Goal: Transaction & Acquisition: Purchase product/service

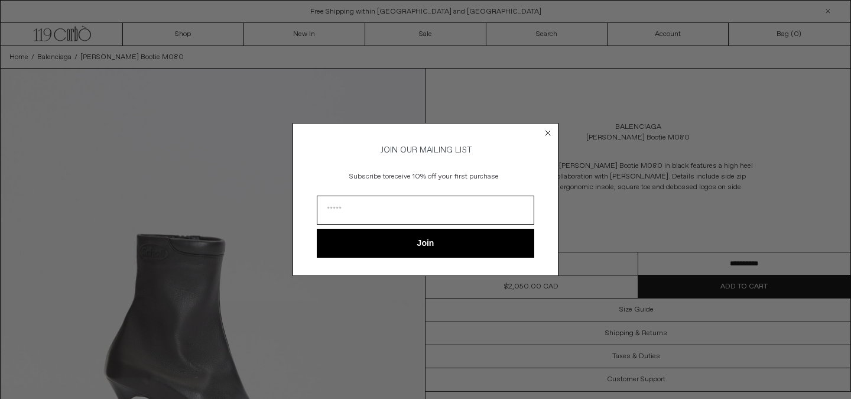
click at [547, 133] on circle "Close dialog" at bounding box center [547, 133] width 11 height 11
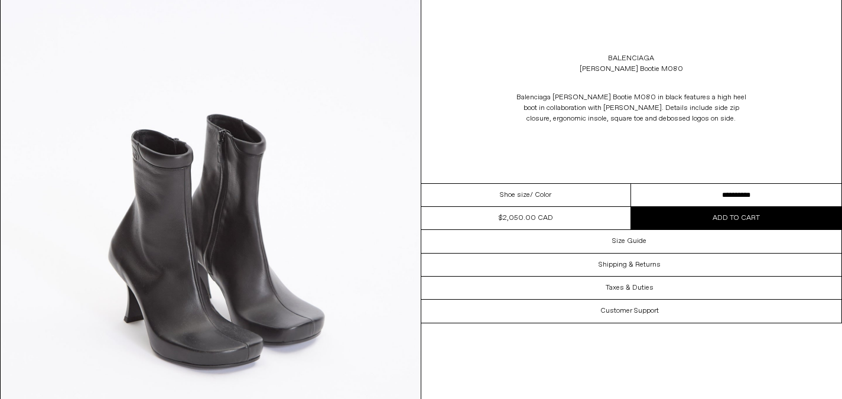
scroll to position [1684, 0]
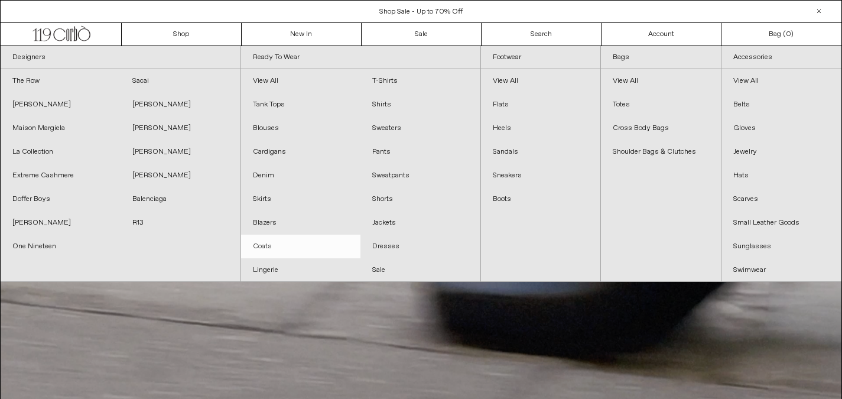
click at [273, 249] on link "Coats" at bounding box center [301, 246] width 120 height 24
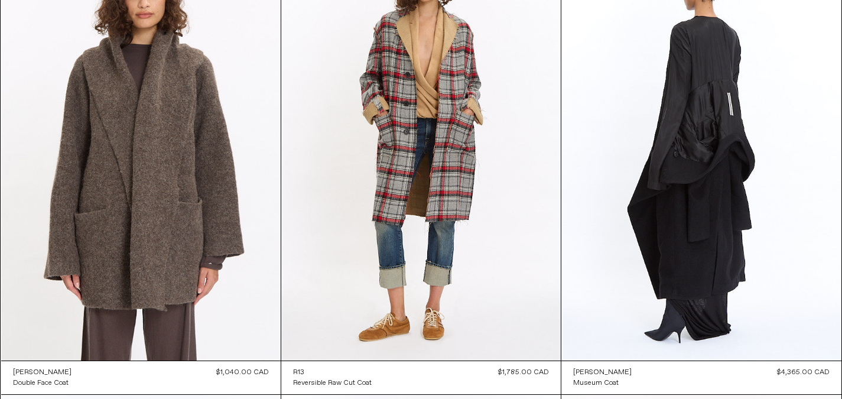
scroll to position [1478, 0]
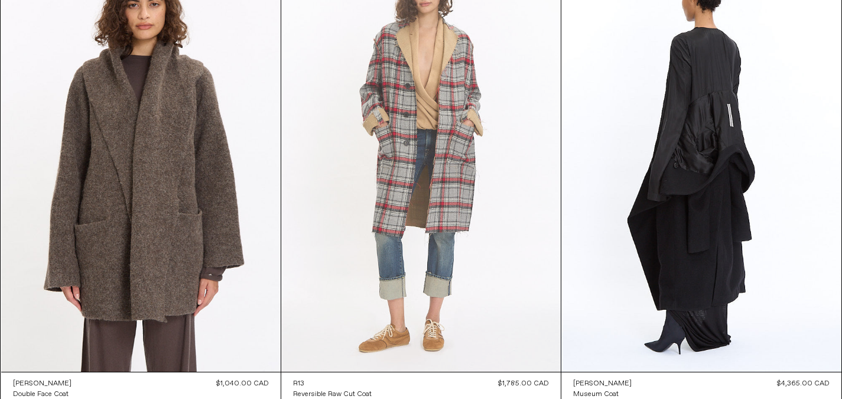
click at [433, 275] on at bounding box center [420, 161] width 279 height 419
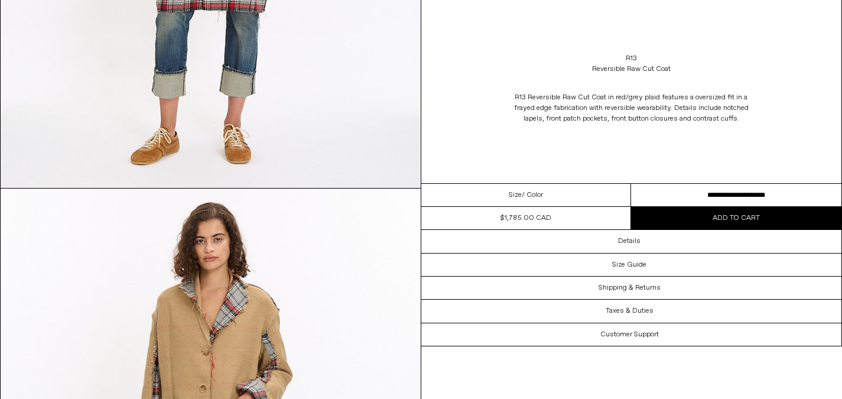
scroll to position [904, 0]
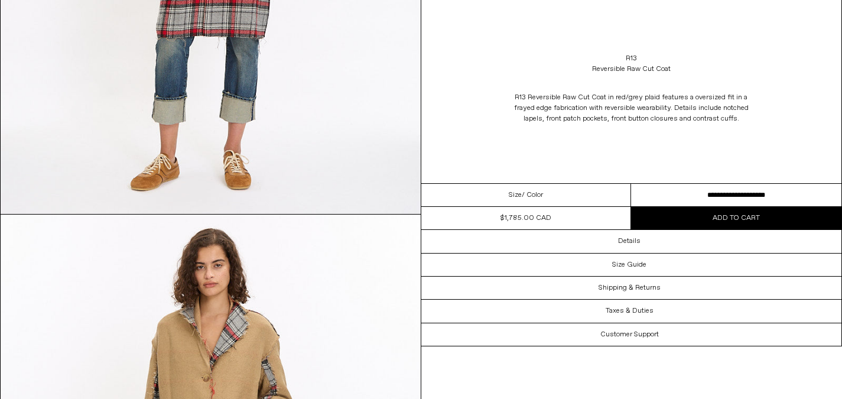
click at [738, 197] on select "**********" at bounding box center [736, 195] width 210 height 23
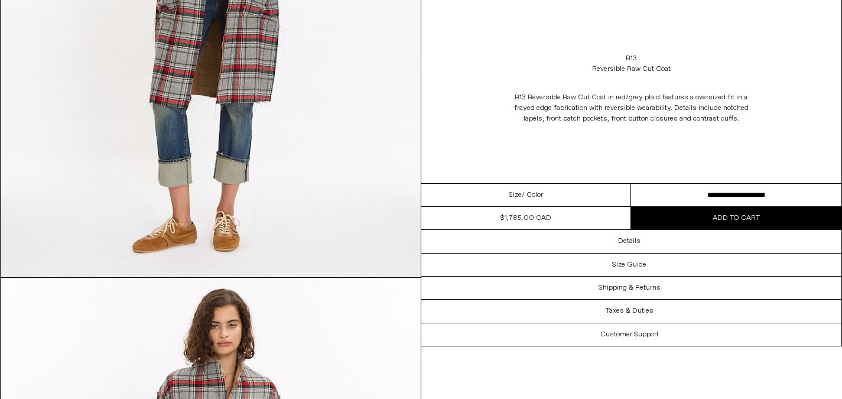
scroll to position [0, 0]
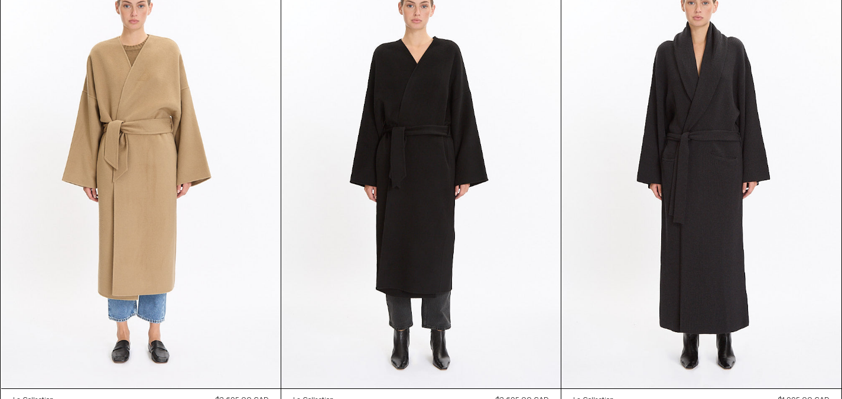
scroll to position [698, 0]
